Goal: Transaction & Acquisition: Purchase product/service

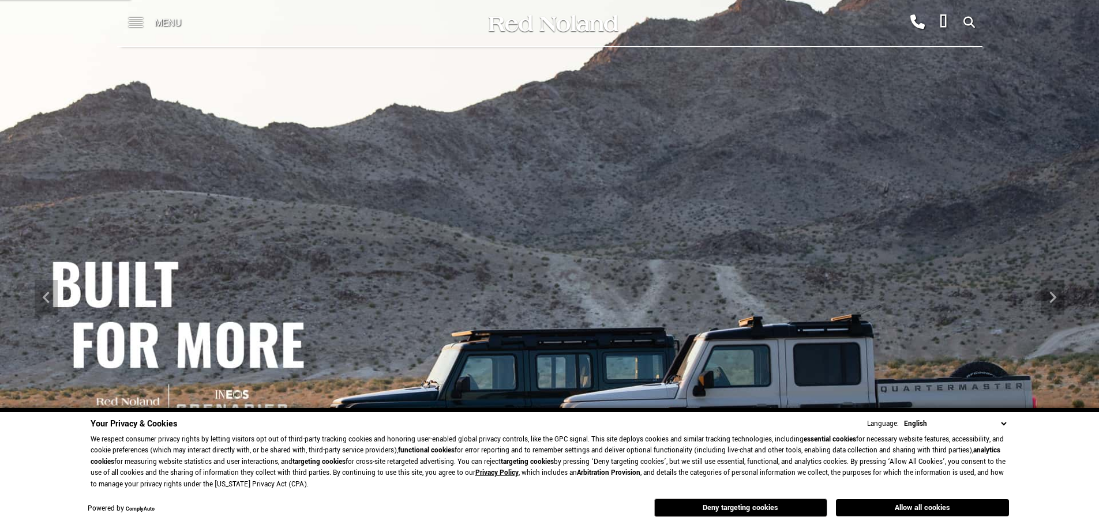
click at [976, 19] on div at bounding box center [969, 23] width 26 height 40
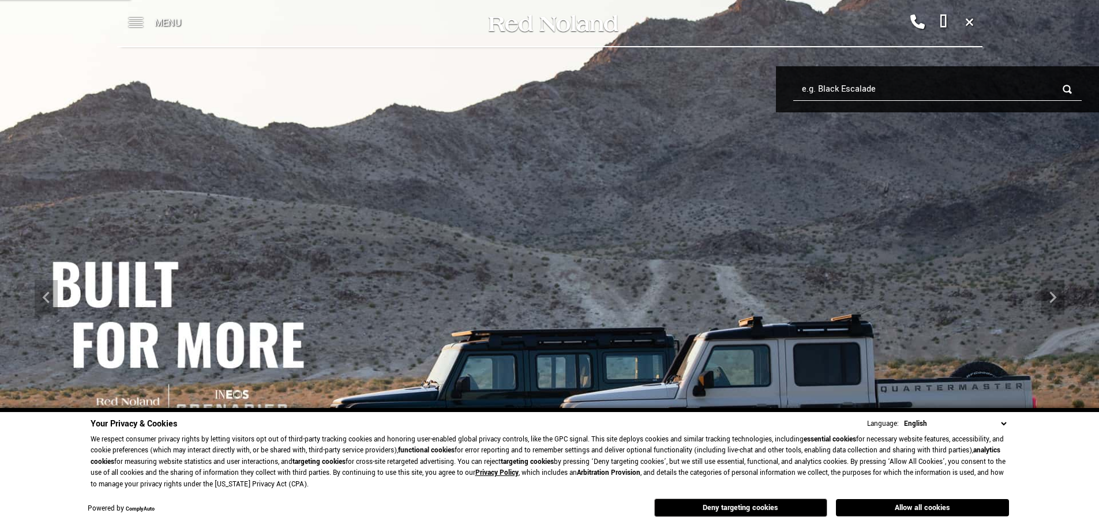
click at [864, 93] on input "e.g. Black Escalade" at bounding box center [937, 89] width 288 height 23
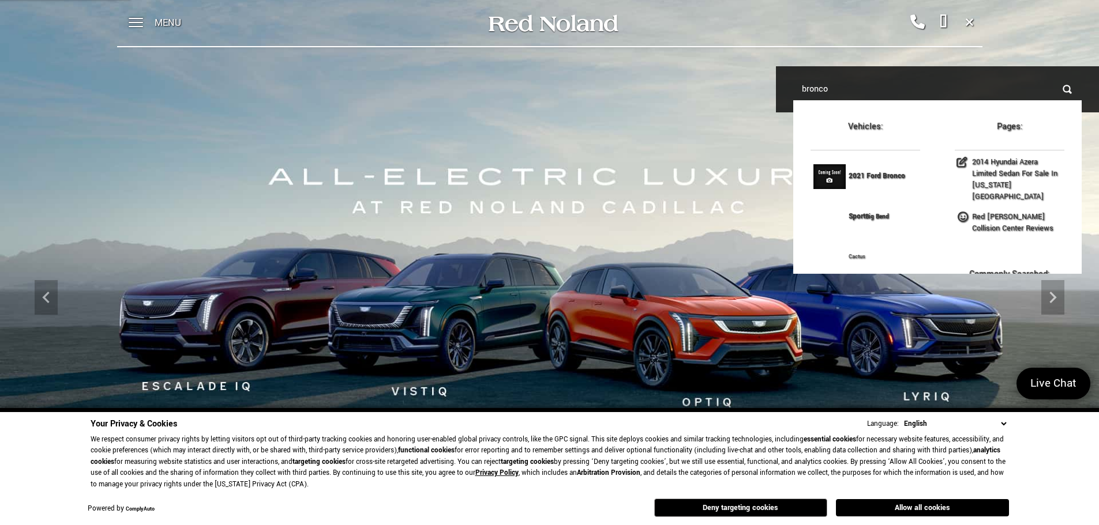
type input "bronco"
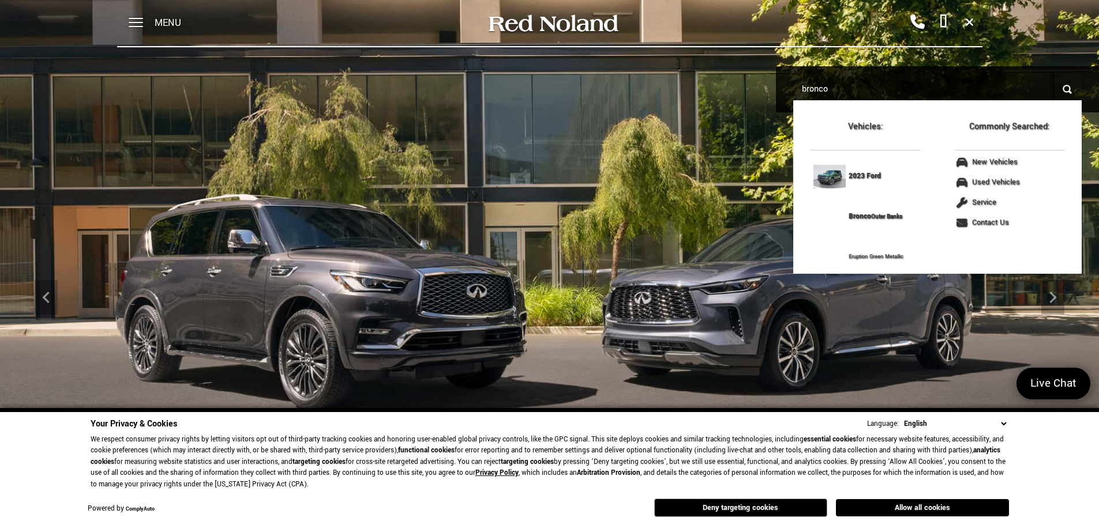
click at [855, 95] on input "bronco" at bounding box center [937, 89] width 288 height 23
click at [1069, 87] on input "bronco" at bounding box center [937, 89] width 288 height 23
click at [982, 88] on input "bronco" at bounding box center [937, 89] width 288 height 23
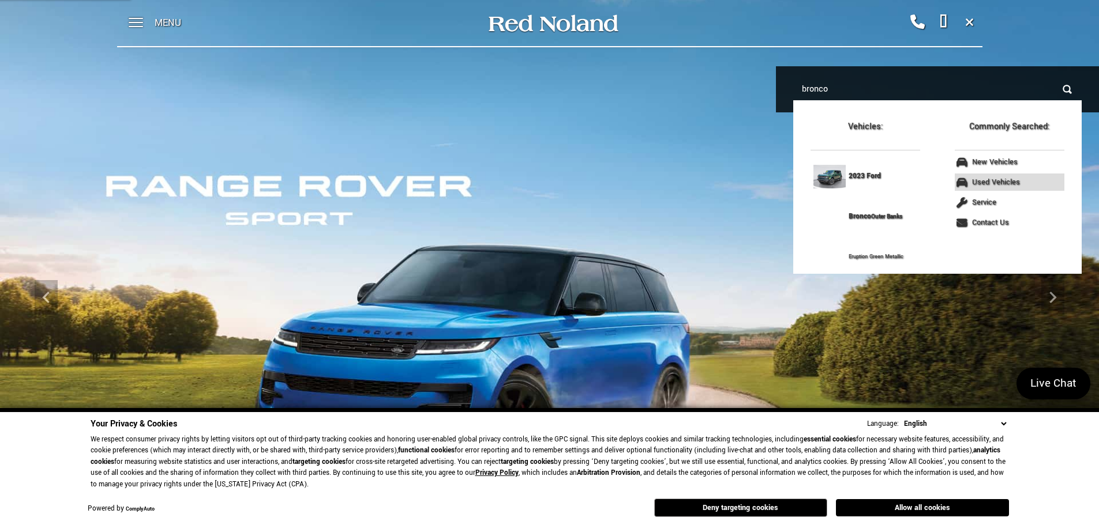
click at [961, 181] on icon at bounding box center [962, 183] width 13 height 10
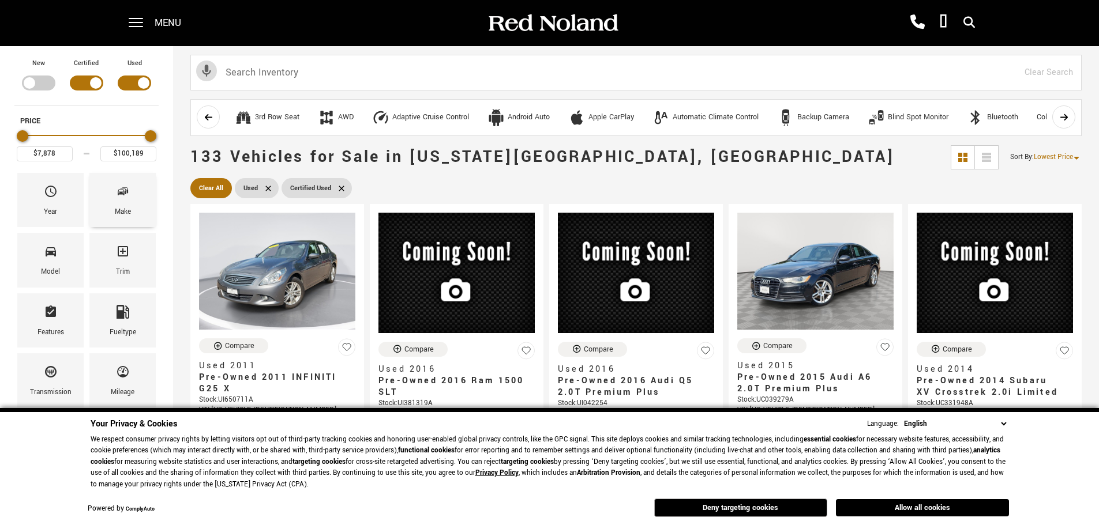
click at [122, 213] on div "Make" at bounding box center [123, 212] width 16 height 13
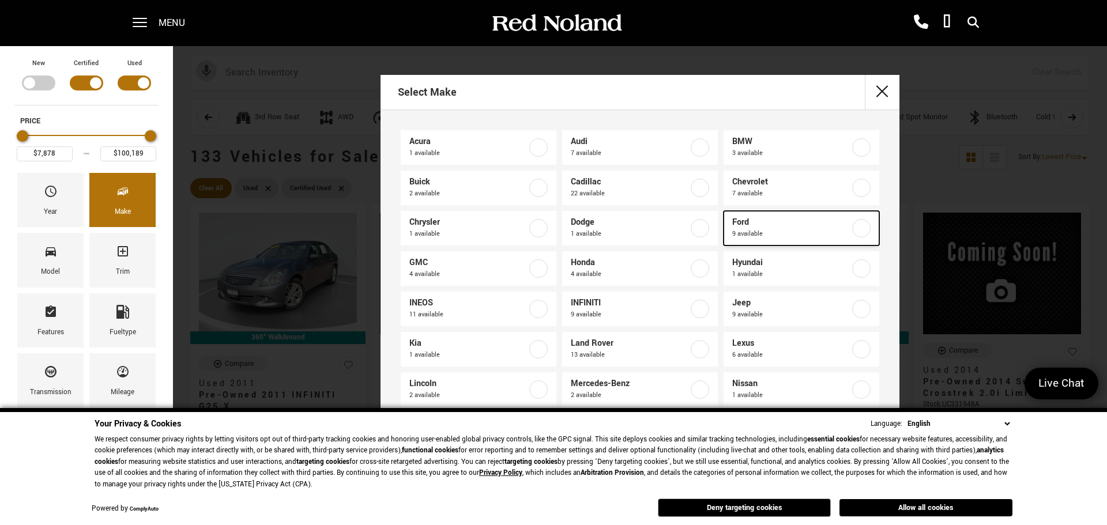
click at [753, 226] on span "Ford" at bounding box center [791, 223] width 118 height 12
type input "$16,978"
type input "$56,688"
checkbox input "true"
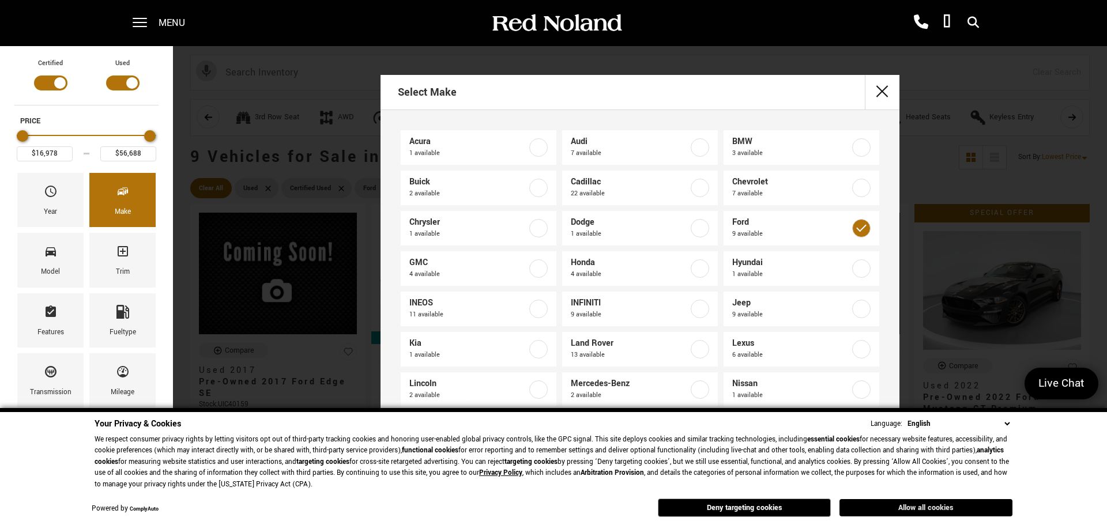
click at [908, 505] on button "Allow all cookies" at bounding box center [926, 507] width 173 height 17
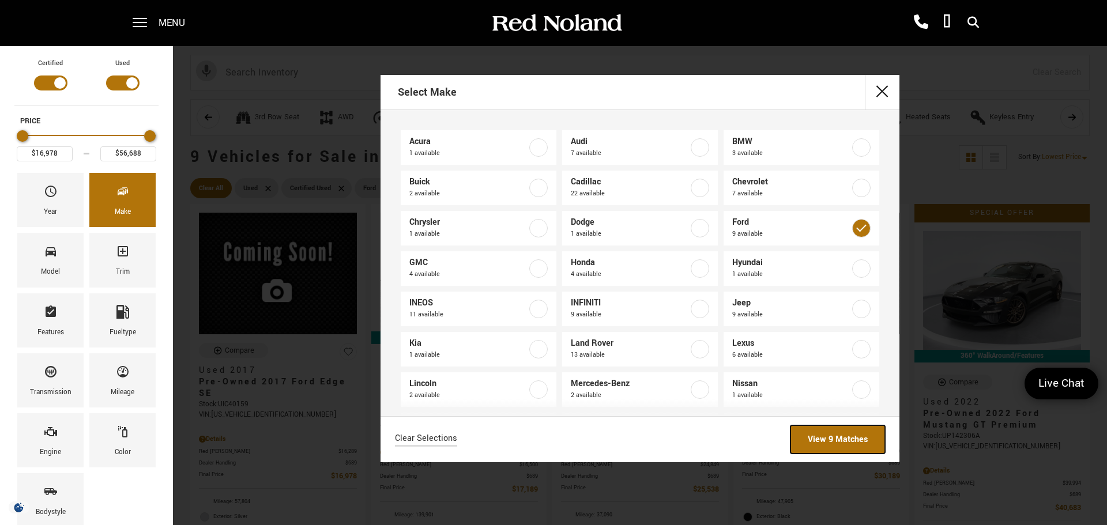
click at [847, 450] on link "View 9 Matches" at bounding box center [838, 440] width 95 height 28
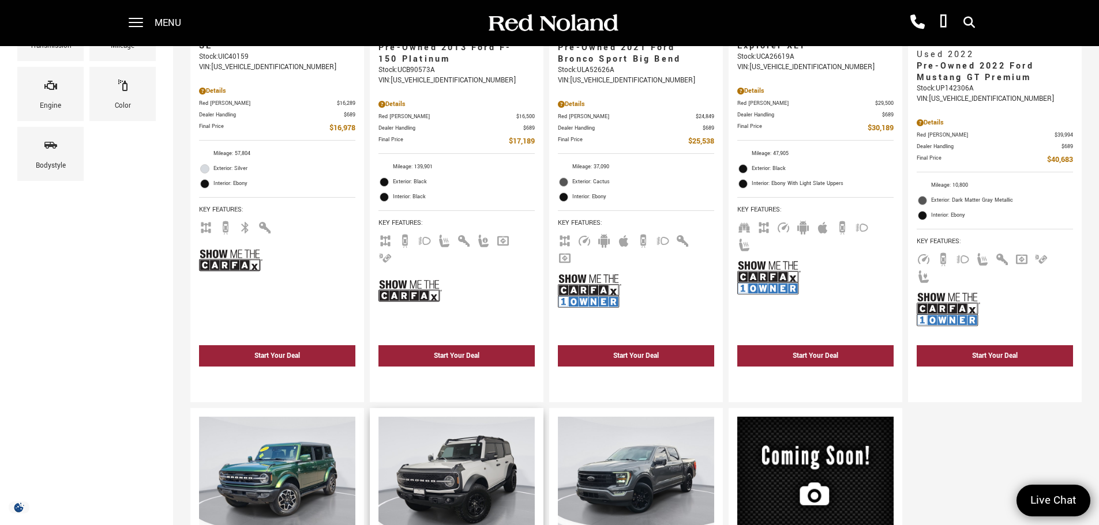
scroll to position [519, 0]
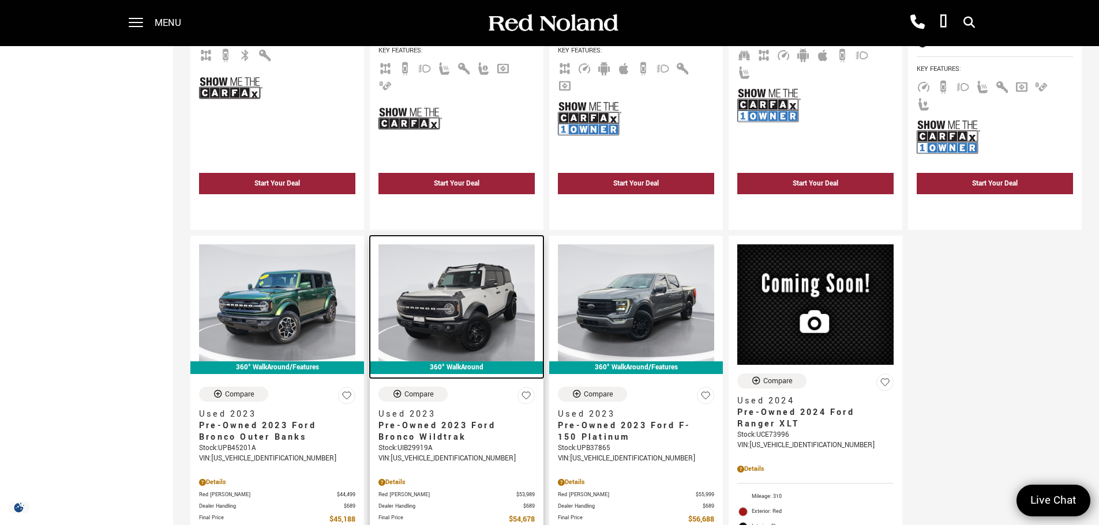
click at [460, 299] on img at bounding box center [456, 303] width 156 height 117
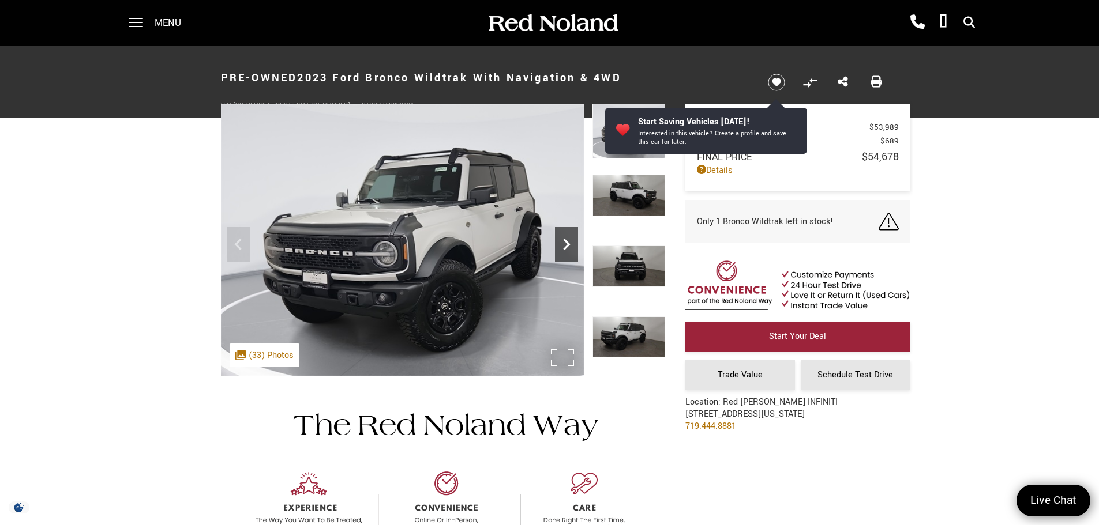
click at [569, 247] on icon "Next" at bounding box center [566, 244] width 23 height 23
